Goal: Task Accomplishment & Management: Manage account settings

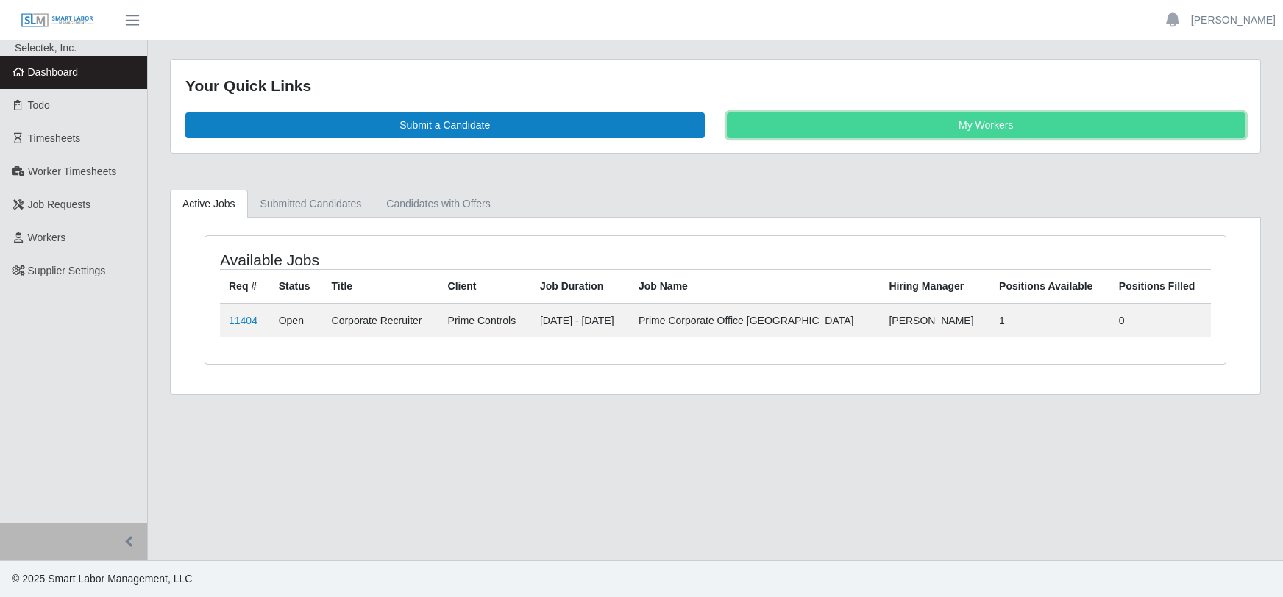
click at [957, 125] on link "My Workers" at bounding box center [986, 126] width 519 height 26
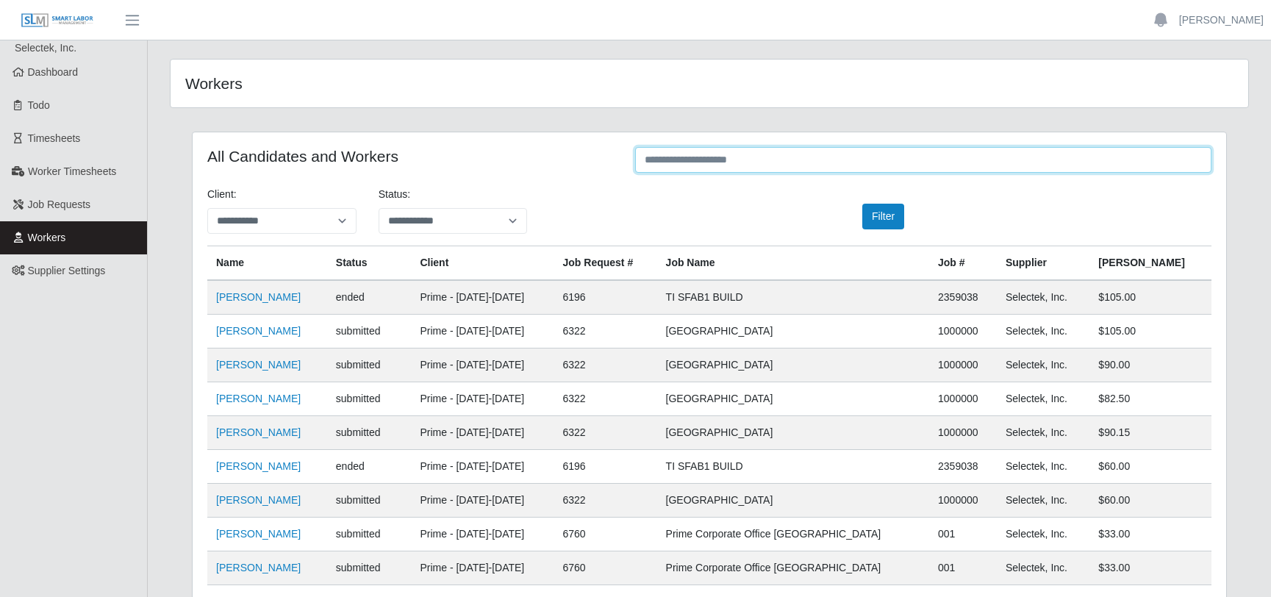
click at [736, 156] on input "text" at bounding box center [923, 160] width 577 height 26
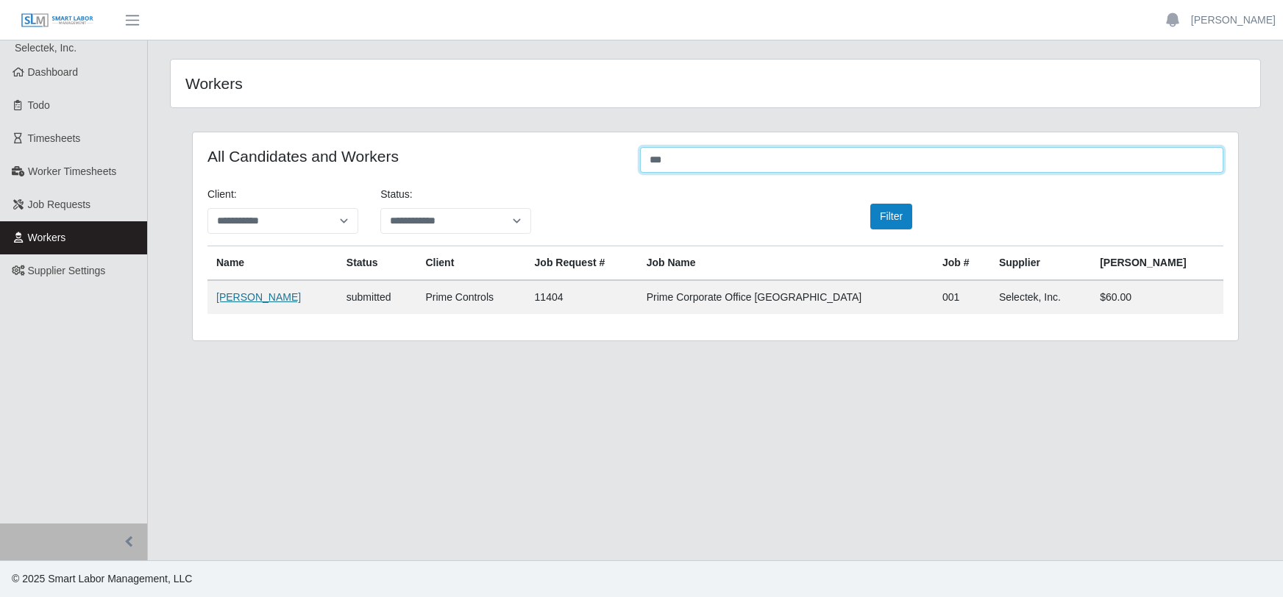
type input "***"
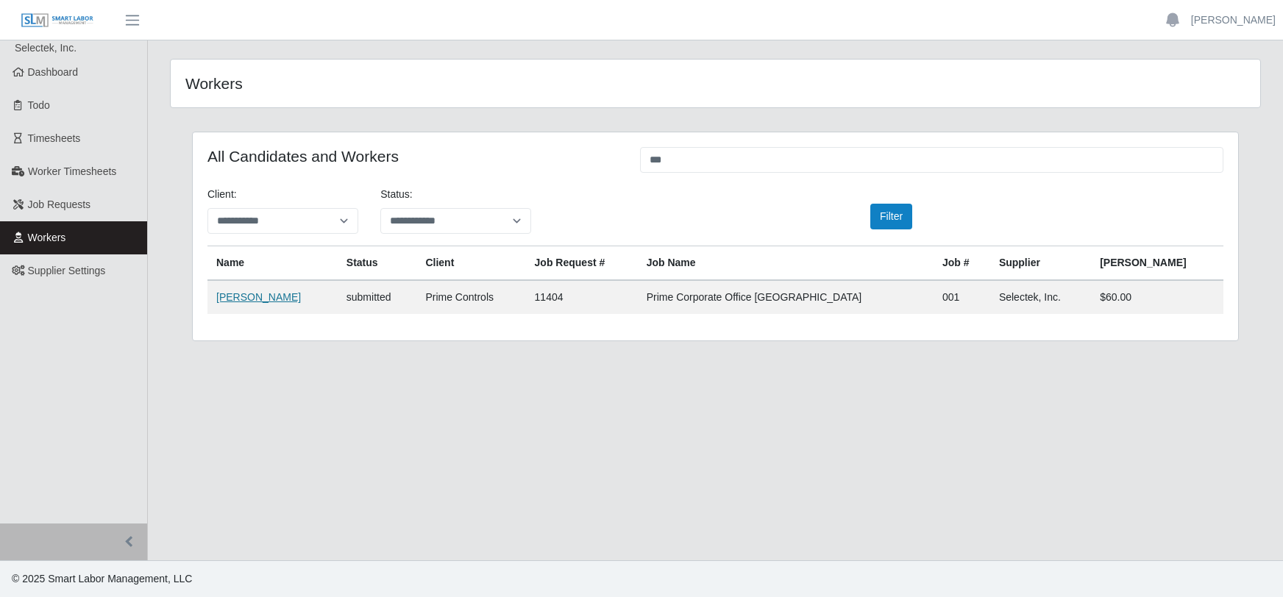
click at [256, 299] on link "Arreil Graham" at bounding box center [258, 297] width 85 height 12
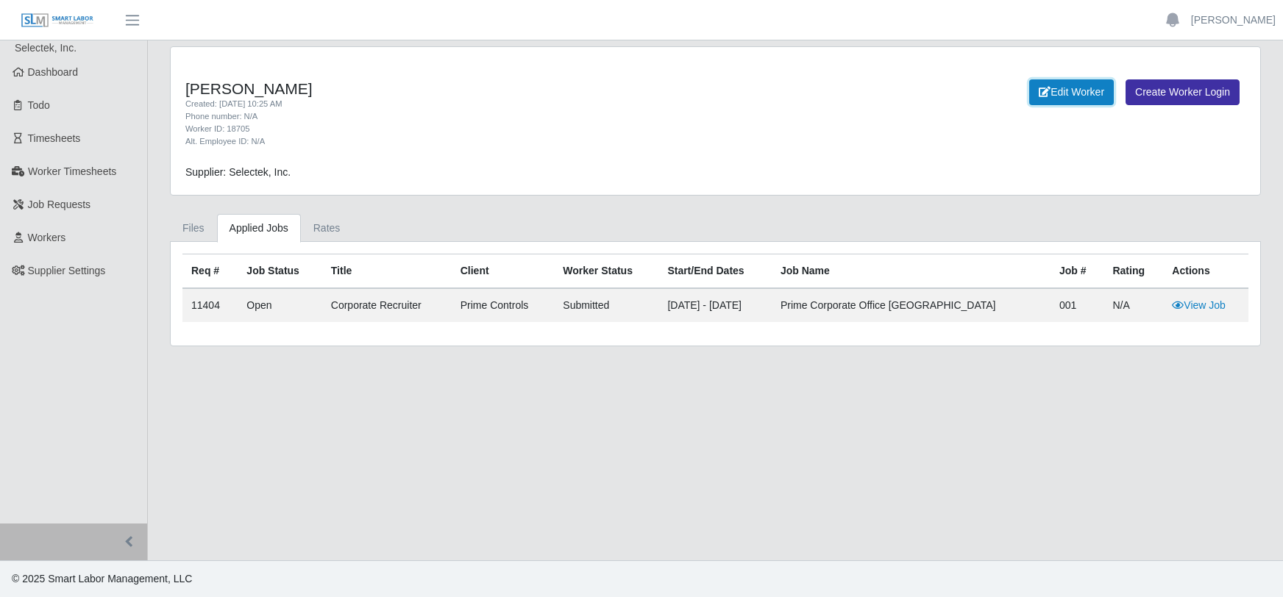
click at [1058, 91] on link "Edit Worker" at bounding box center [1071, 92] width 85 height 26
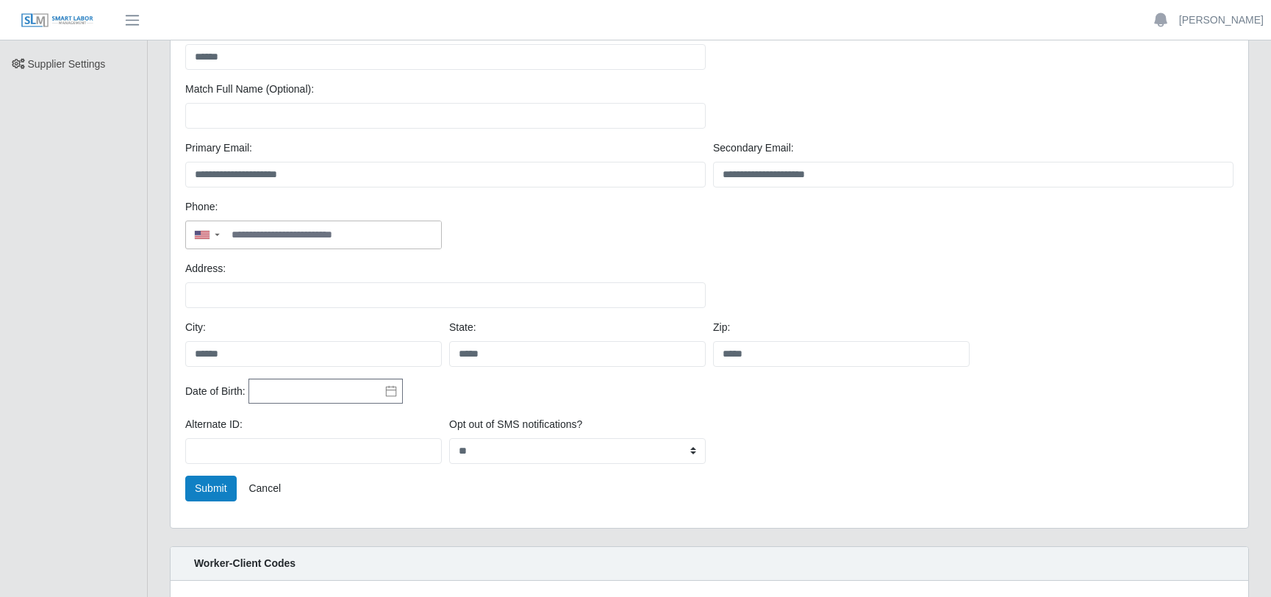
scroll to position [340, 0]
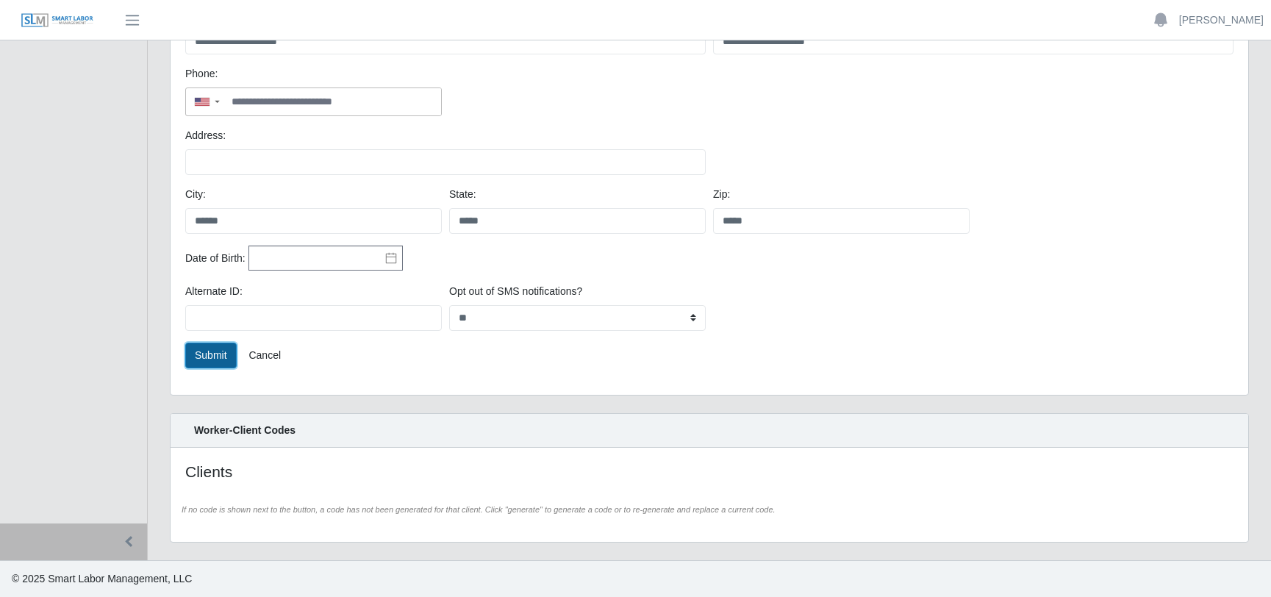
click at [213, 352] on button "Submit" at bounding box center [210, 356] width 51 height 26
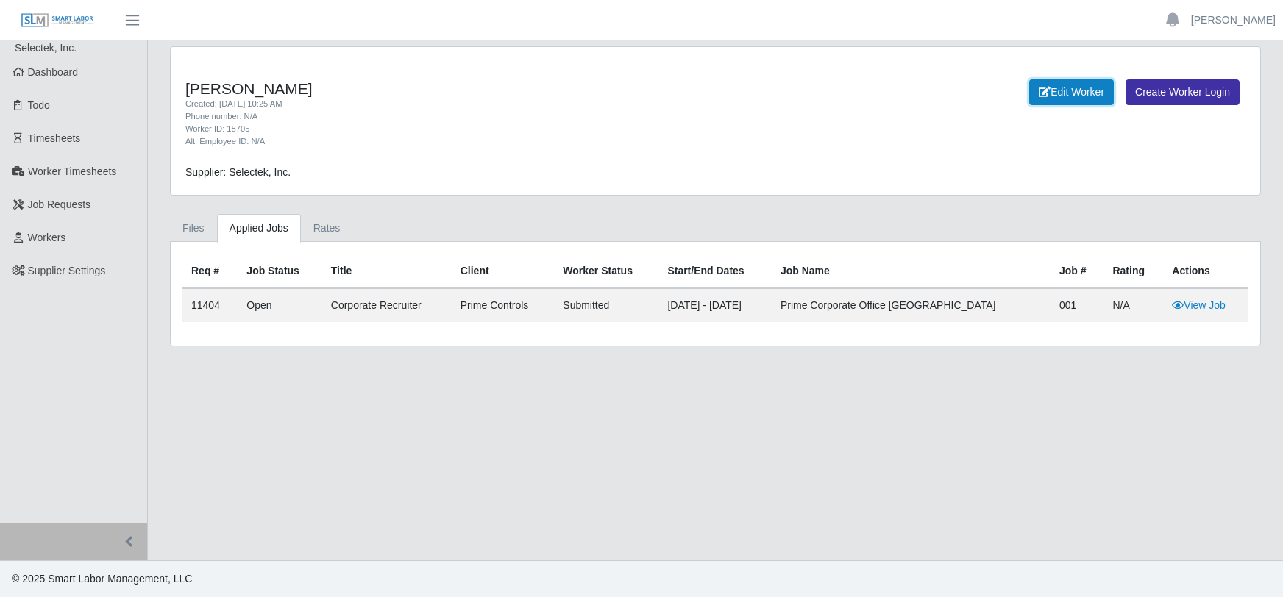
click at [1052, 93] on link "Edit Worker" at bounding box center [1071, 92] width 85 height 26
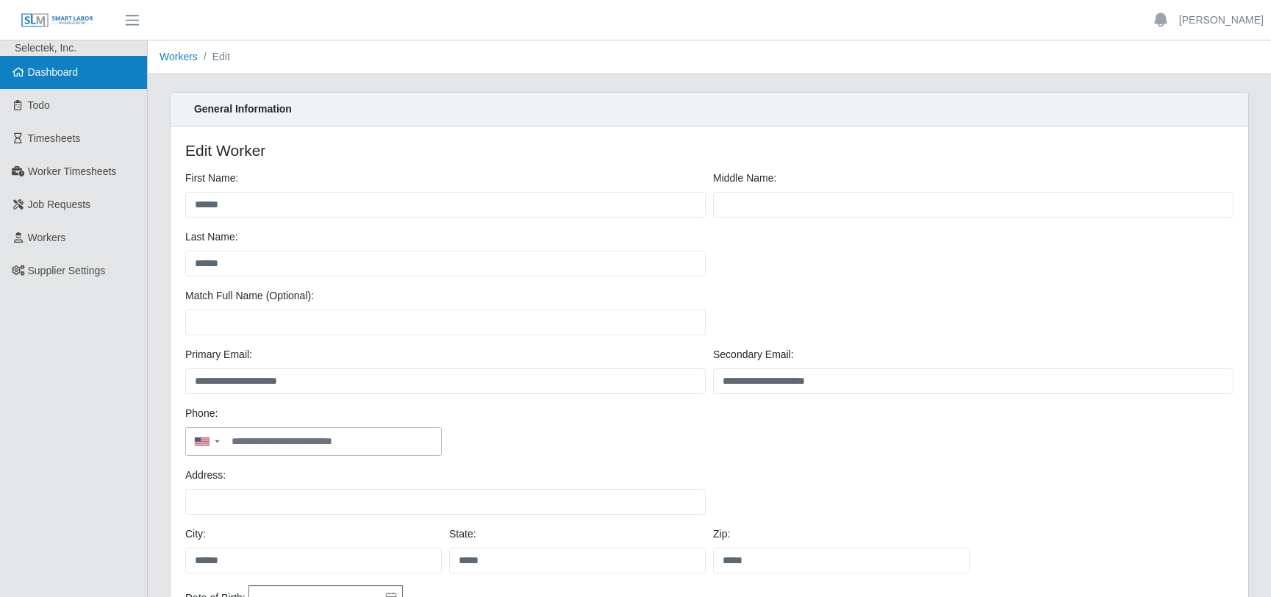
click at [58, 76] on span "Dashboard" at bounding box center [53, 72] width 51 height 12
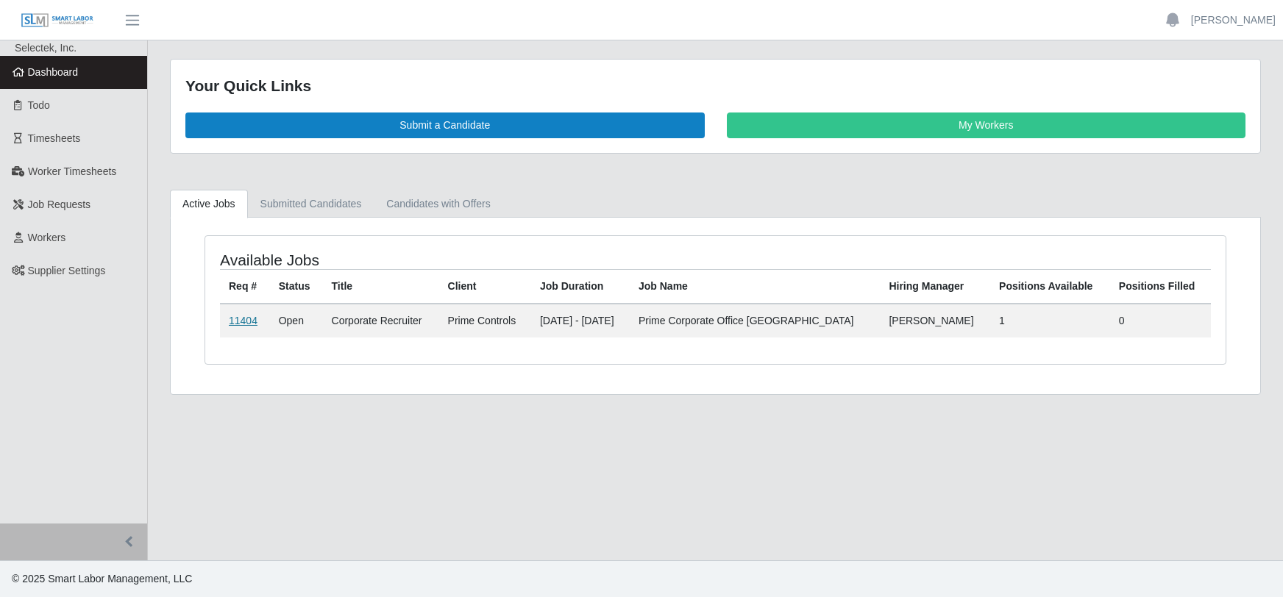
click at [242, 319] on link "11404" at bounding box center [243, 321] width 29 height 12
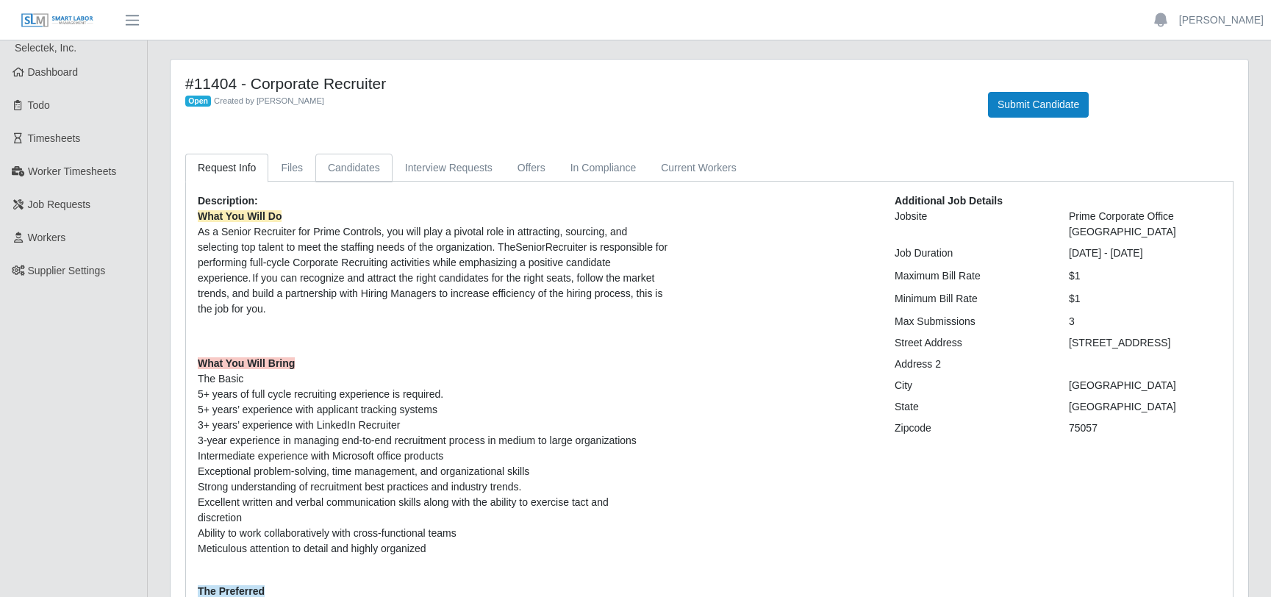
click at [346, 167] on link "Candidates" at bounding box center [353, 168] width 77 height 29
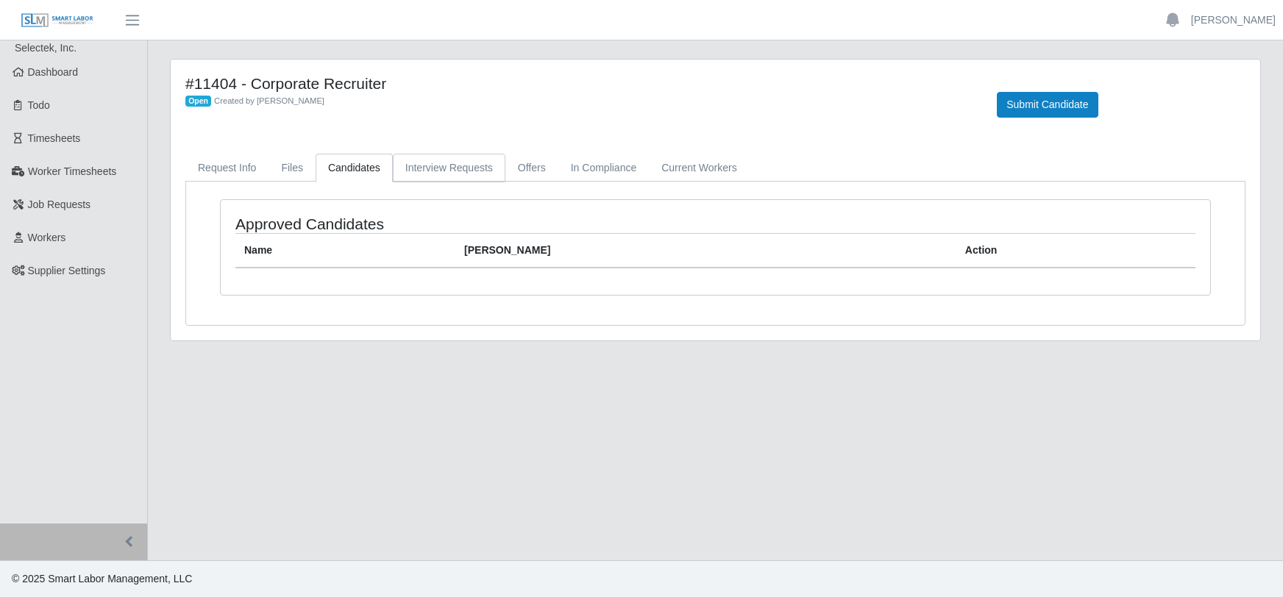
click at [438, 170] on link "Interview Requests" at bounding box center [449, 168] width 113 height 29
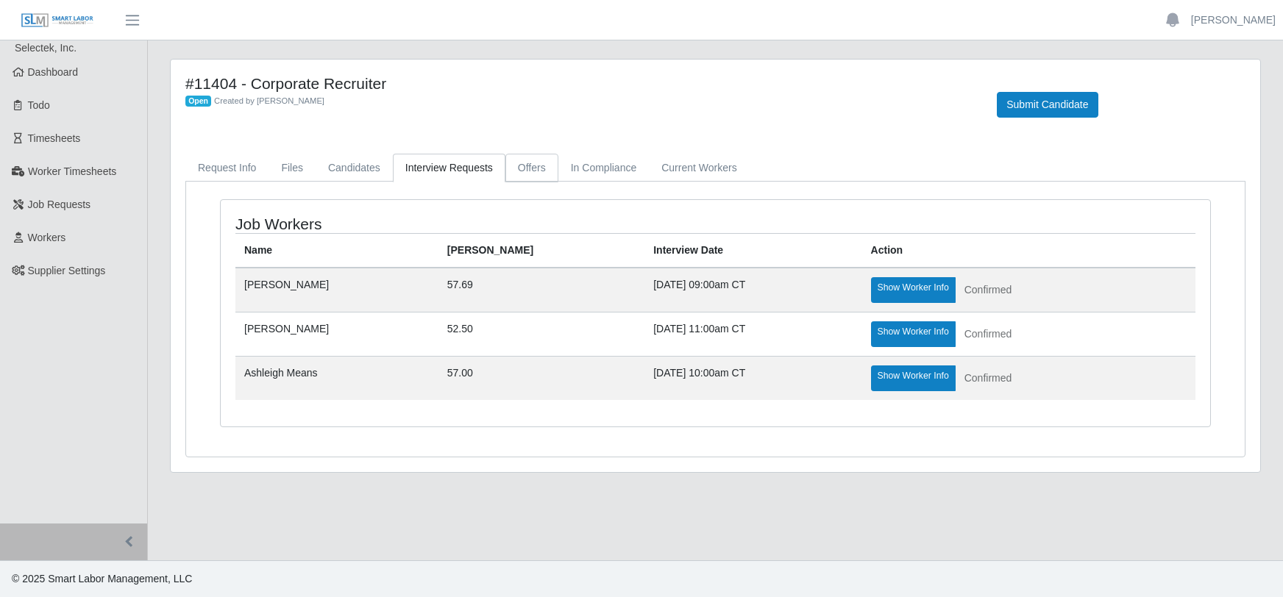
click at [521, 168] on link "Offers" at bounding box center [531, 168] width 53 height 29
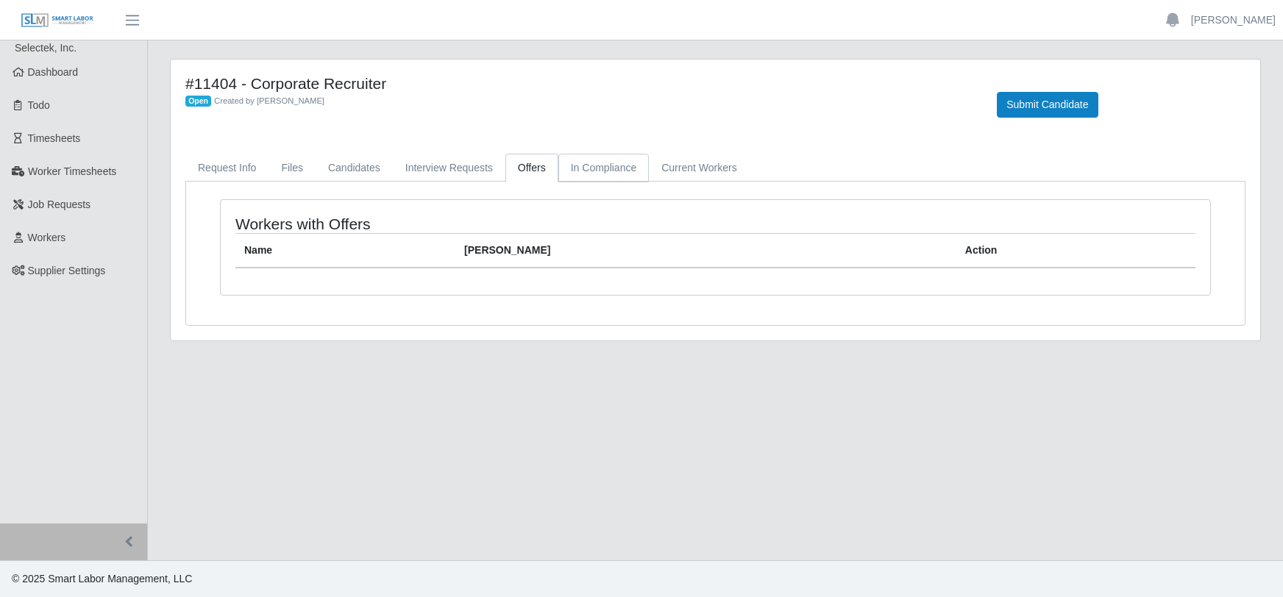
click at [574, 164] on link "In Compliance" at bounding box center [603, 168] width 91 height 29
click at [291, 174] on link "Files" at bounding box center [291, 168] width 47 height 29
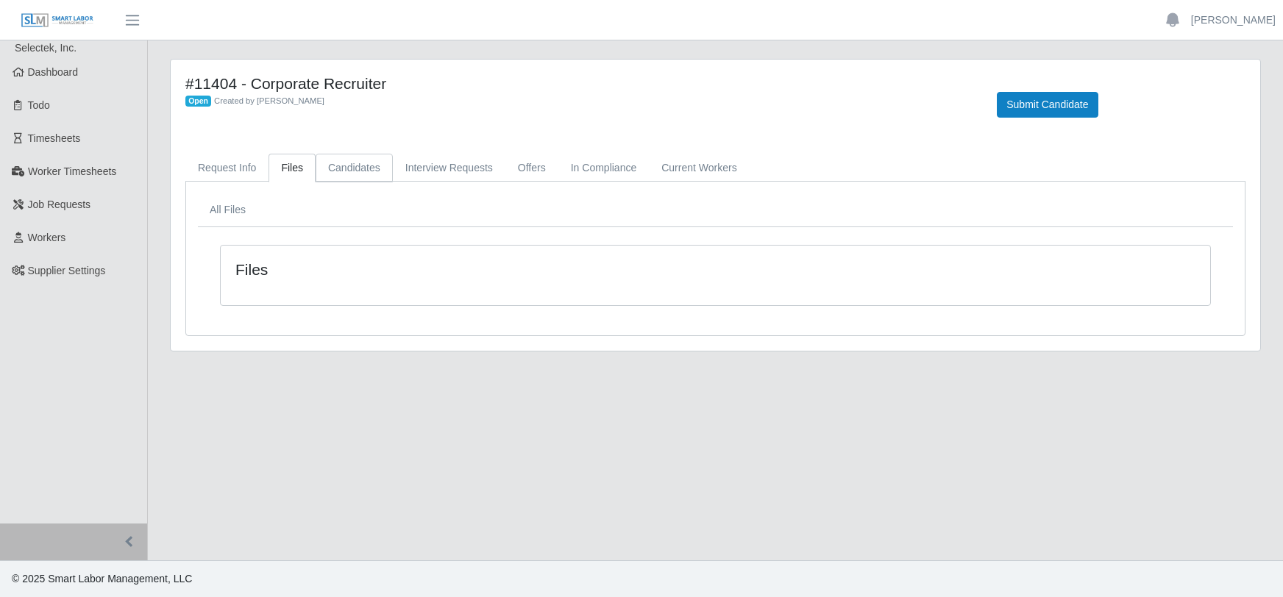
click at [341, 166] on link "Candidates" at bounding box center [353, 168] width 77 height 29
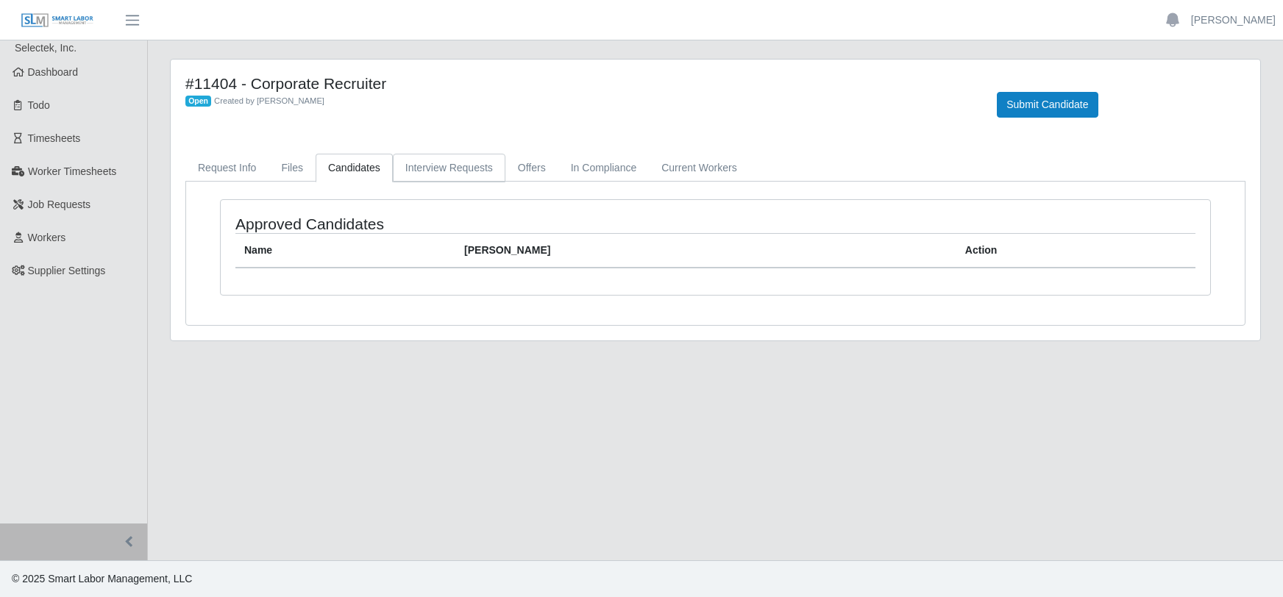
click at [407, 166] on link "Interview Requests" at bounding box center [449, 168] width 113 height 29
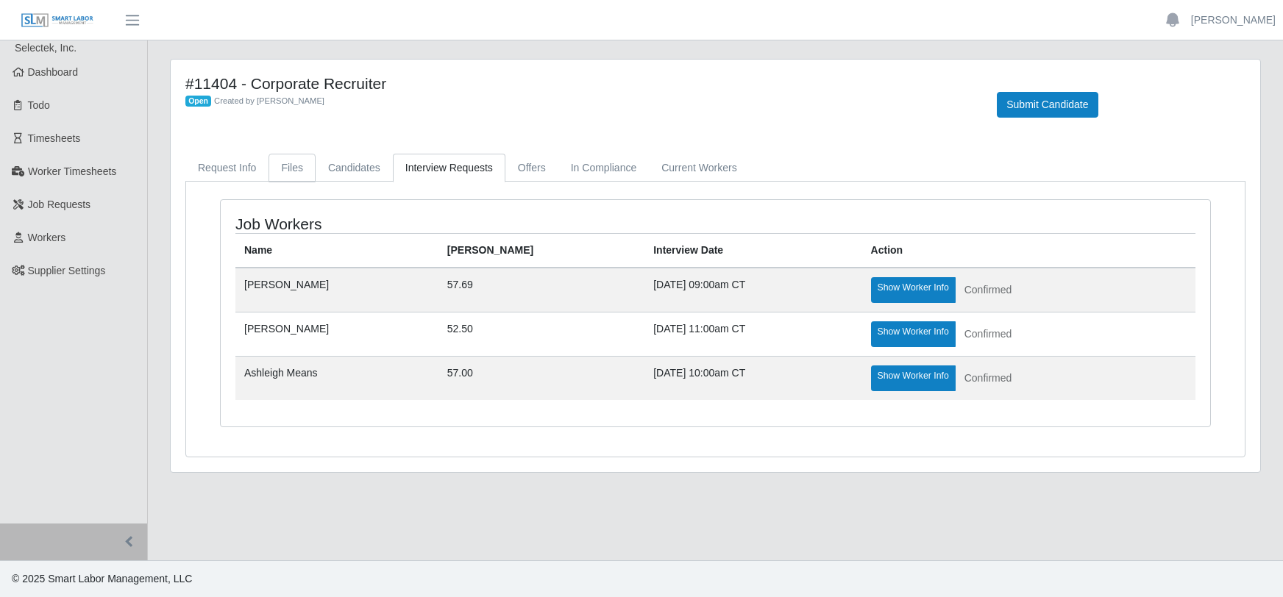
click at [290, 168] on link "Files" at bounding box center [291, 168] width 47 height 29
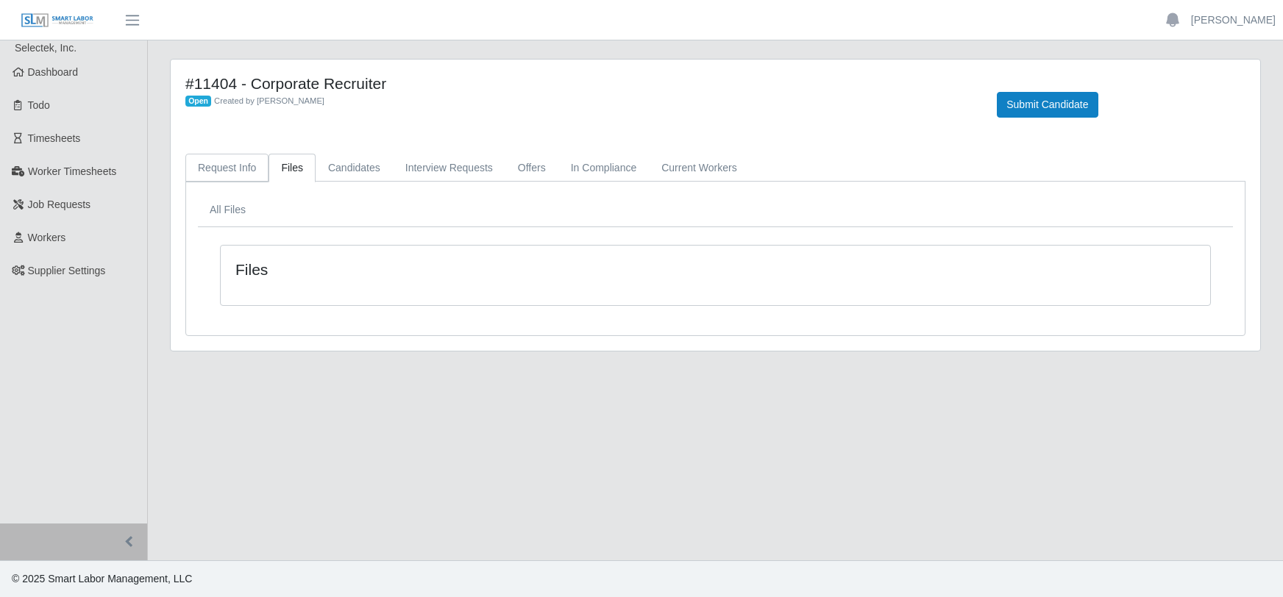
click at [232, 163] on link "Request Info" at bounding box center [226, 168] width 83 height 29
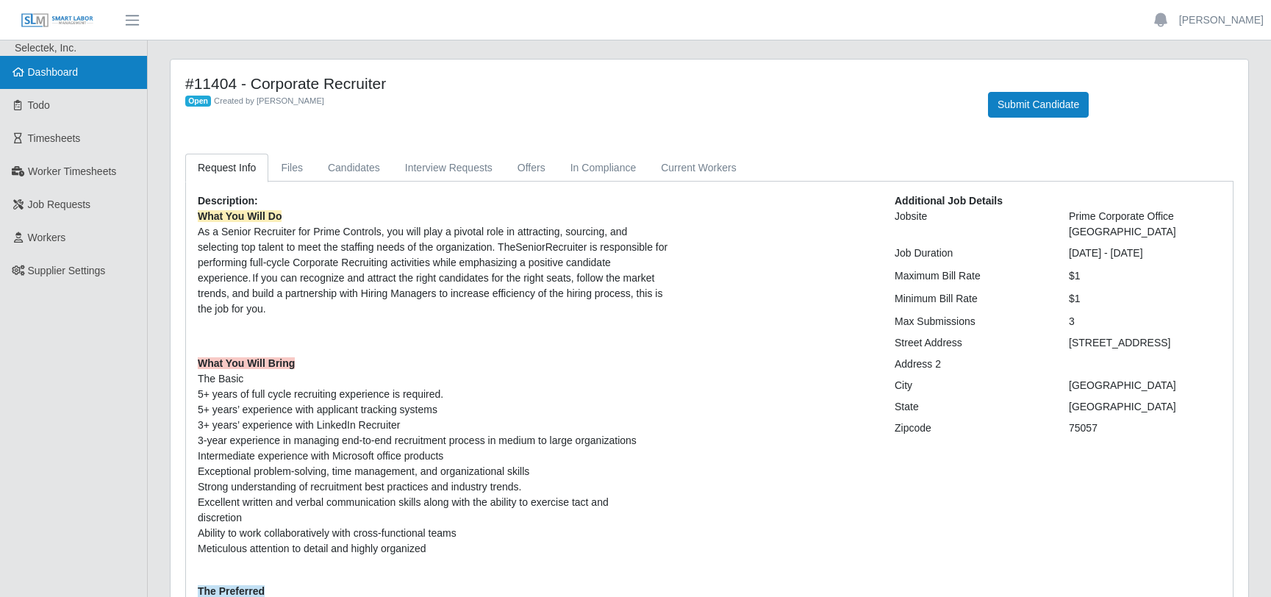
click at [36, 81] on link "Dashboard" at bounding box center [73, 72] width 147 height 33
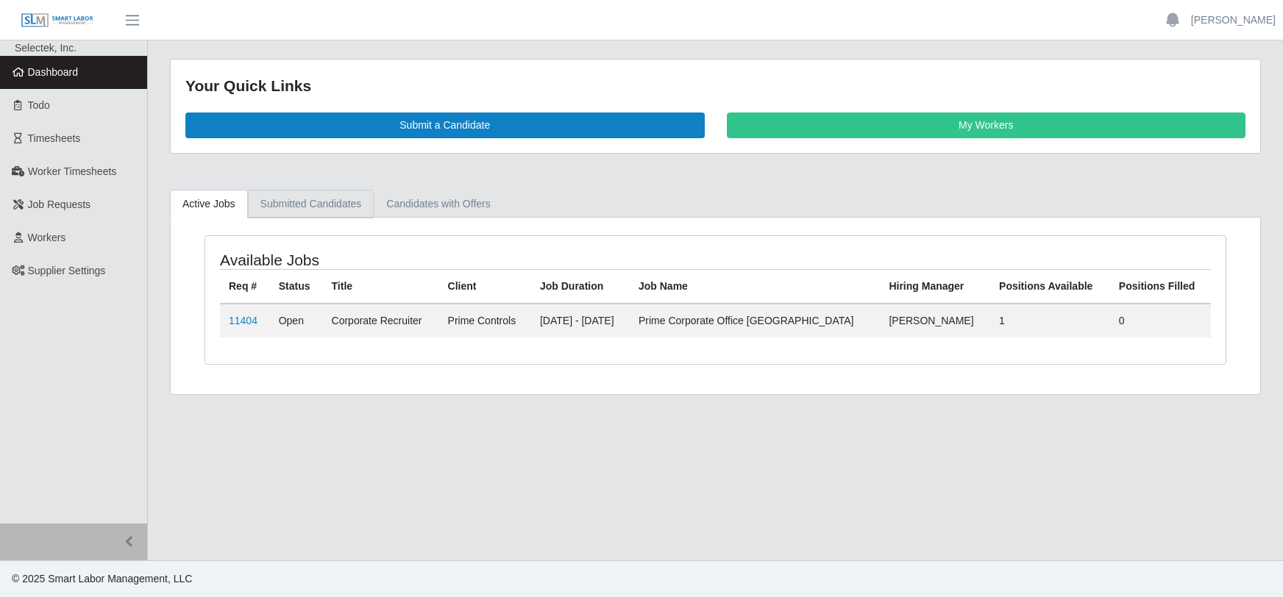
click at [287, 207] on link "Submitted Candidates" at bounding box center [311, 204] width 126 height 29
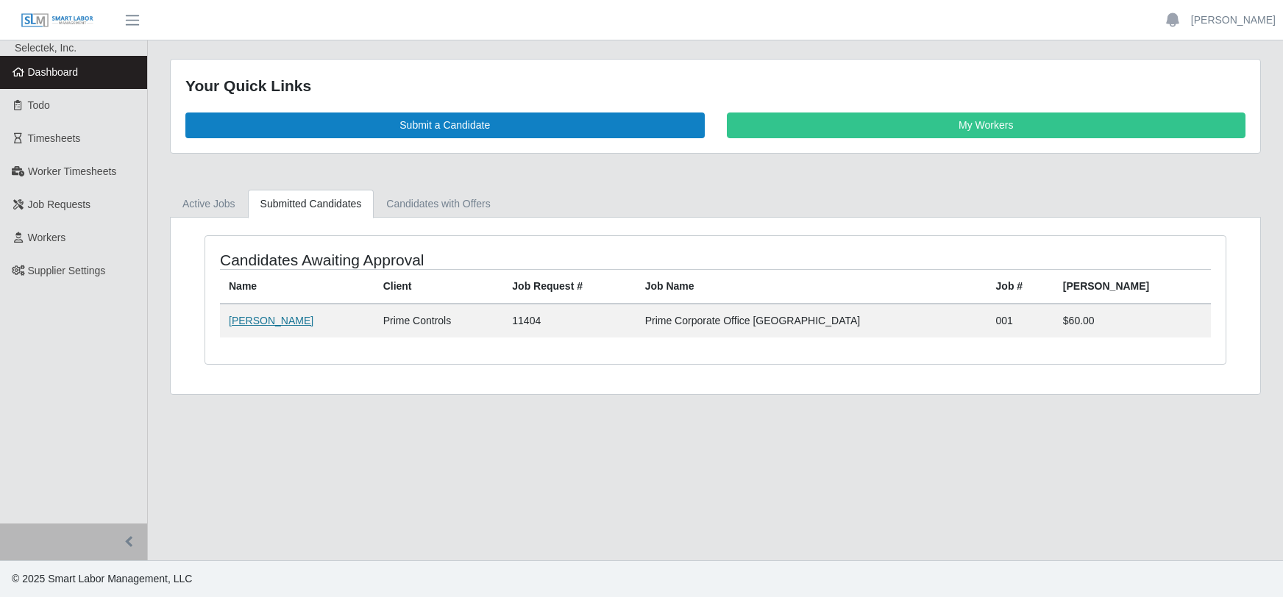
click at [257, 325] on link "Arreil Graham" at bounding box center [271, 321] width 85 height 12
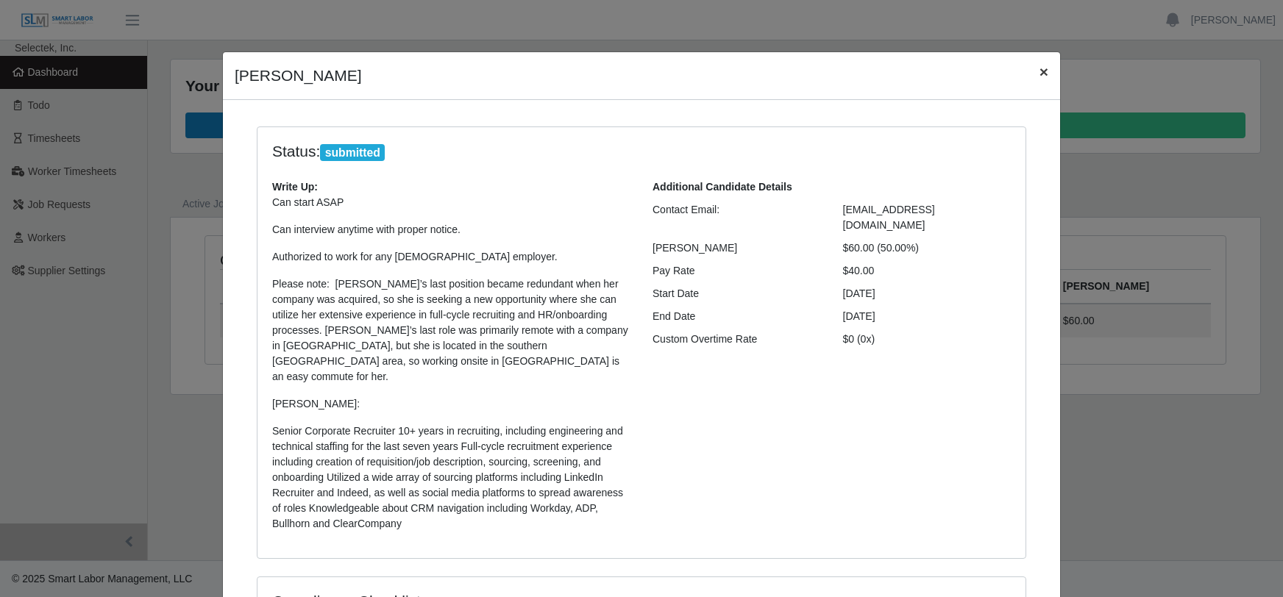
click at [1039, 72] on span "×" at bounding box center [1043, 71] width 9 height 17
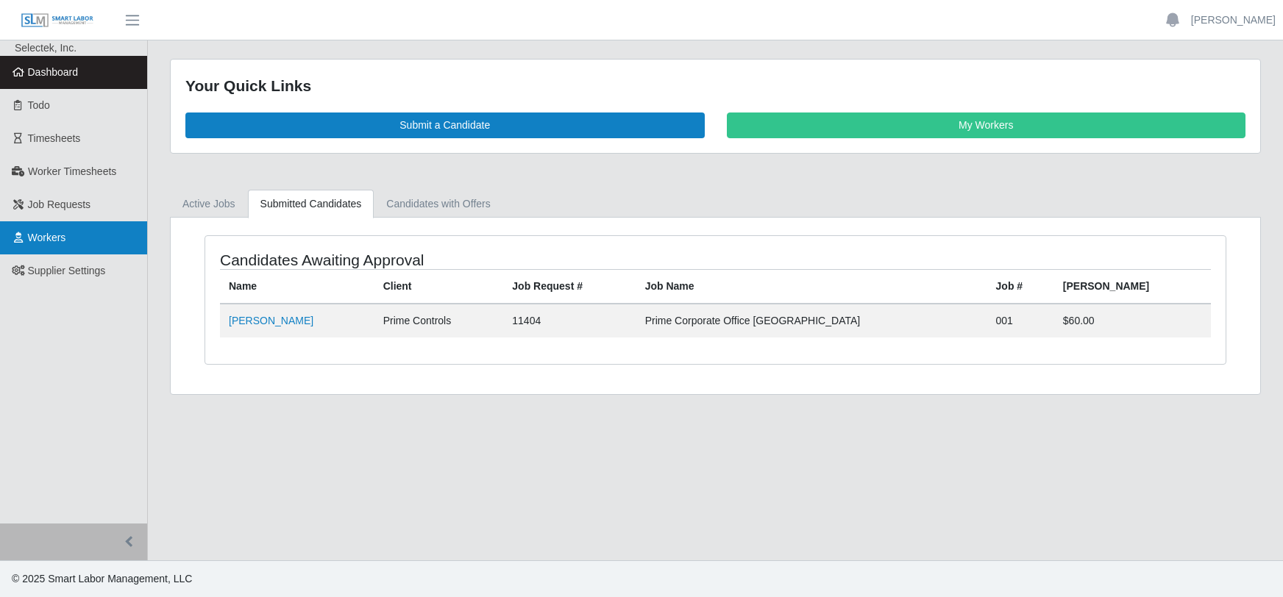
click at [57, 232] on span "Workers" at bounding box center [47, 238] width 38 height 12
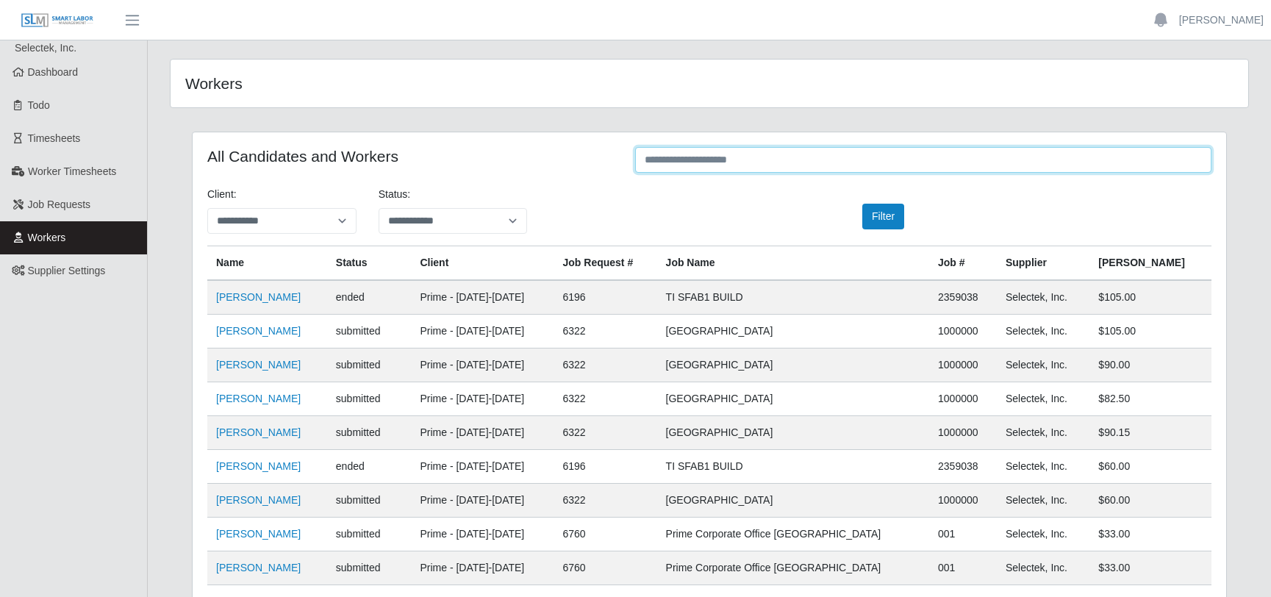
click at [708, 159] on input "text" at bounding box center [923, 160] width 577 height 26
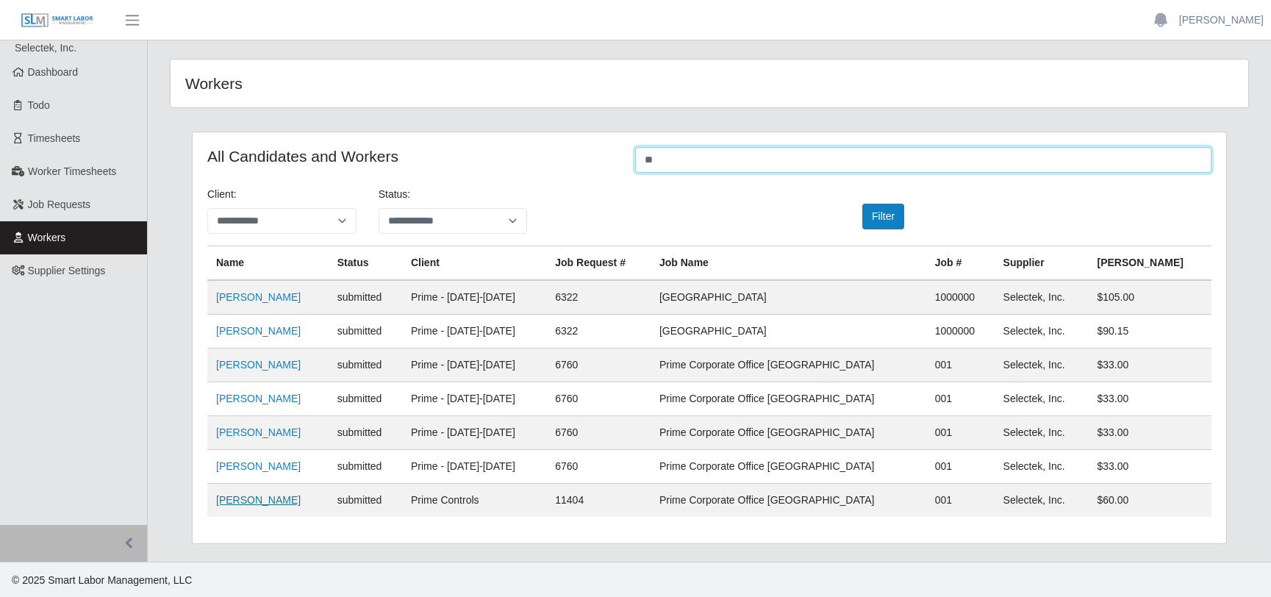
type input "**"
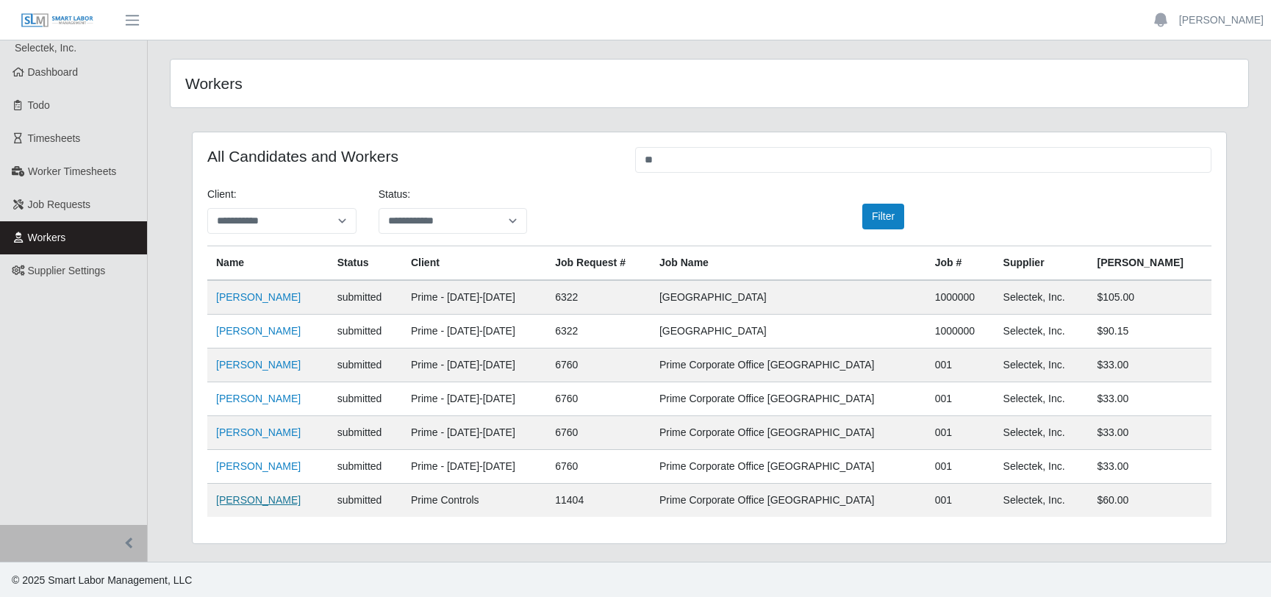
click at [255, 503] on link "[PERSON_NAME]" at bounding box center [258, 500] width 85 height 12
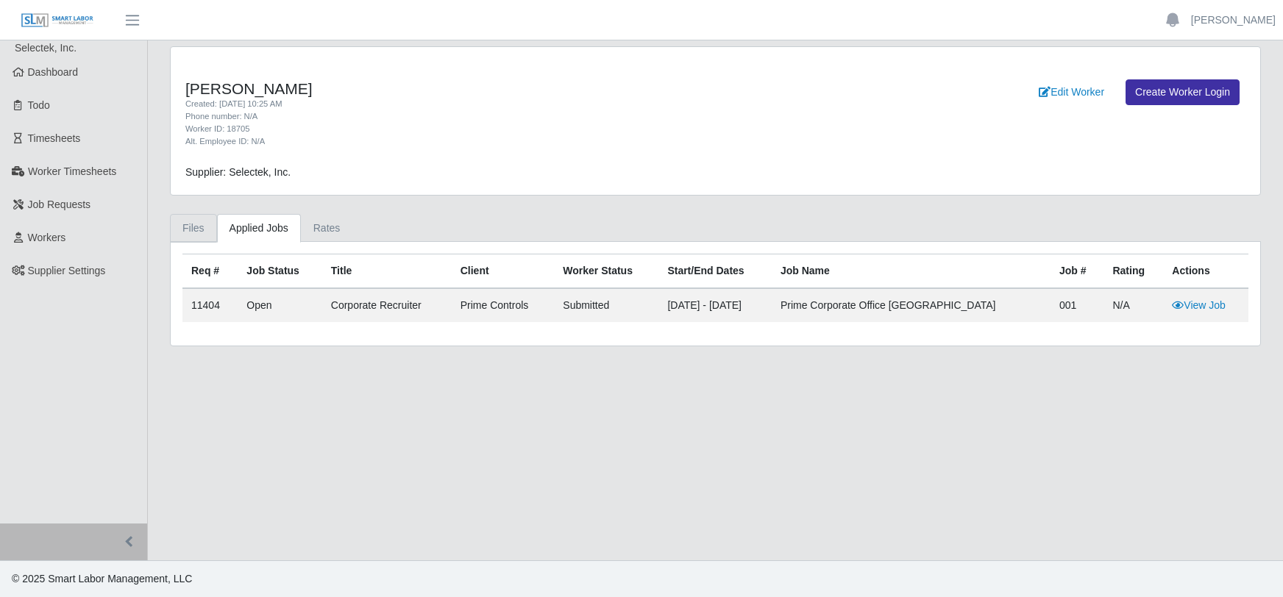
click at [197, 227] on link "Files" at bounding box center [193, 228] width 47 height 29
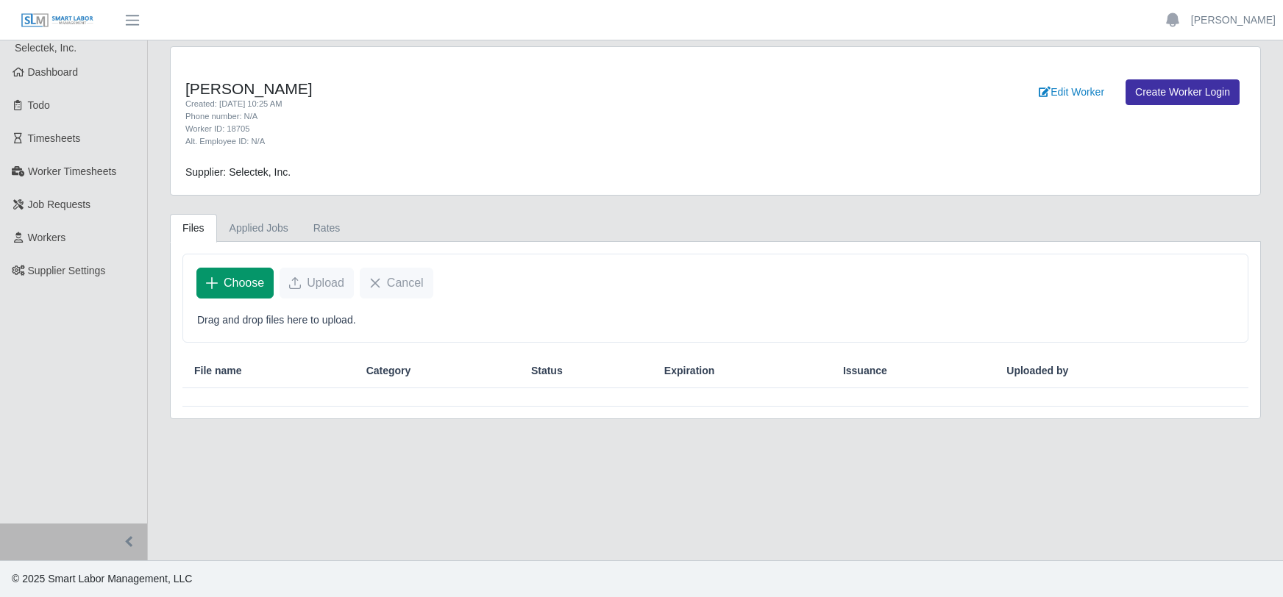
click at [249, 281] on span "Choose" at bounding box center [244, 283] width 40 height 18
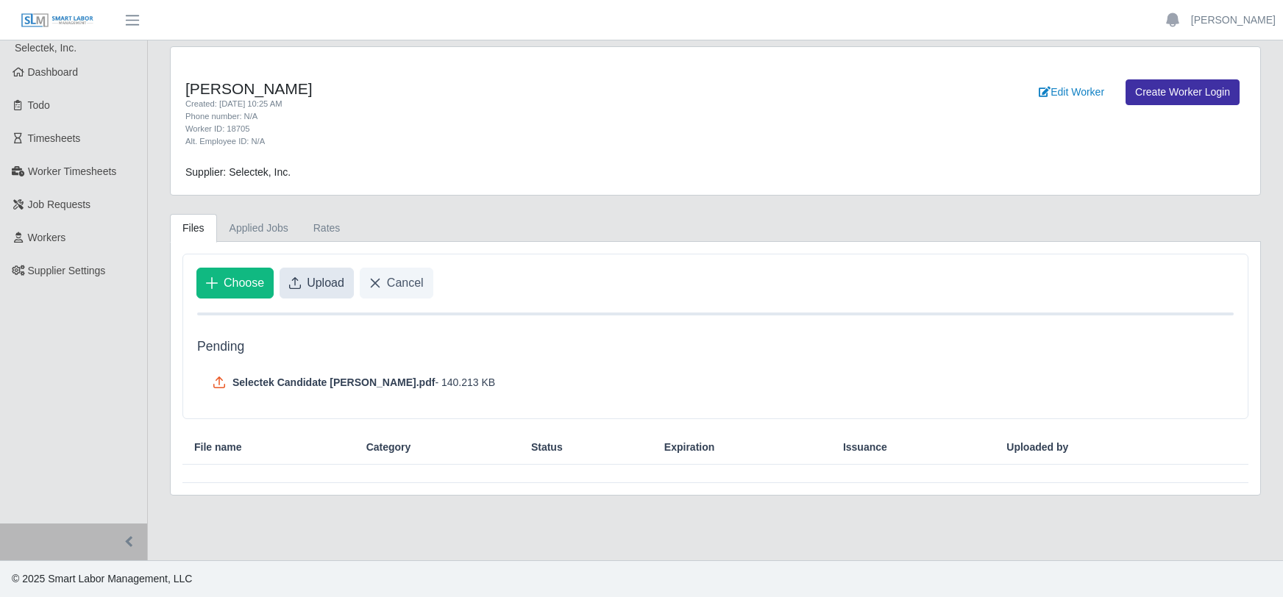
click at [310, 282] on span "Upload" at bounding box center [326, 283] width 38 height 18
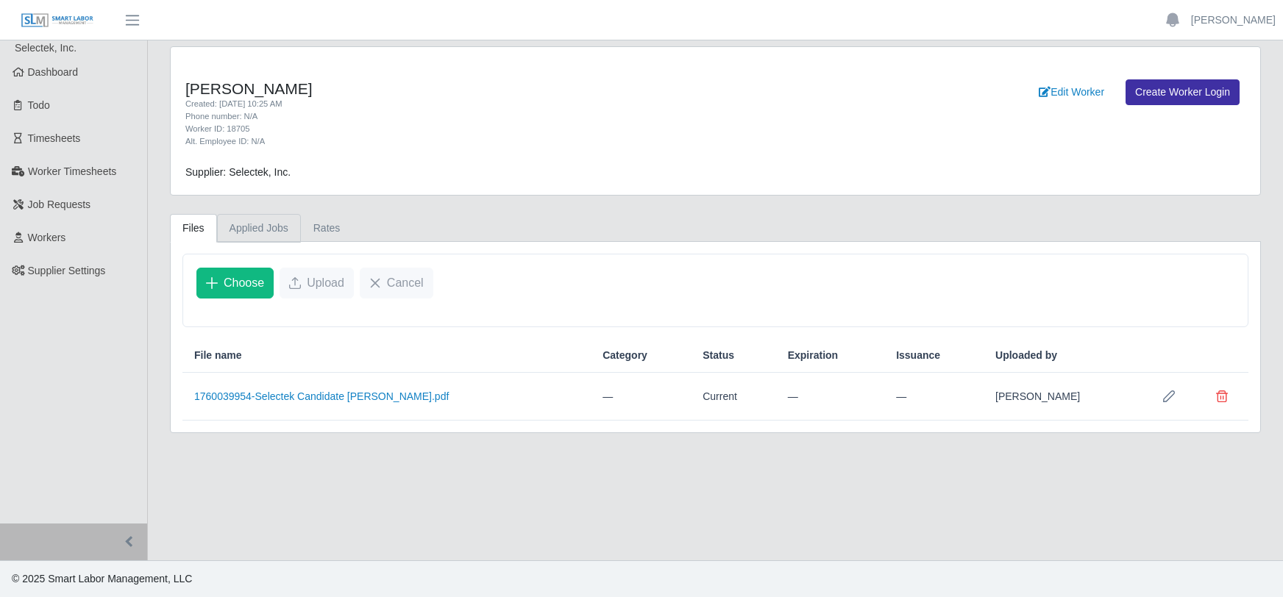
click at [257, 227] on link "Applied Jobs" at bounding box center [259, 228] width 84 height 29
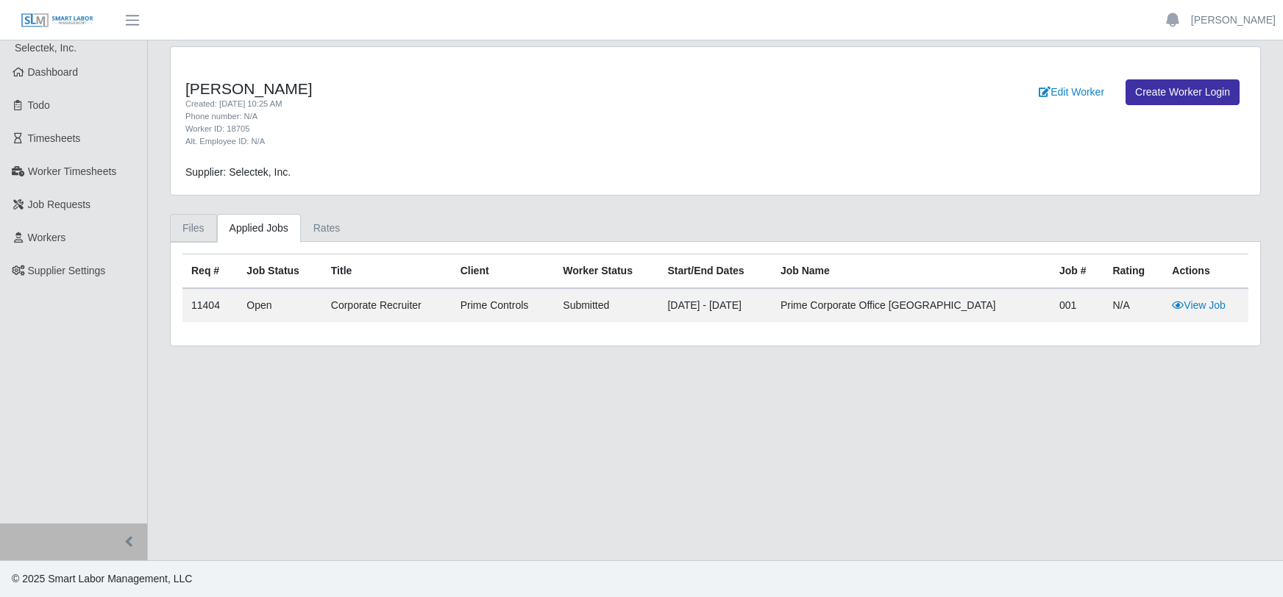
click at [193, 226] on link "Files" at bounding box center [193, 228] width 47 height 29
